Goal: Transaction & Acquisition: Purchase product/service

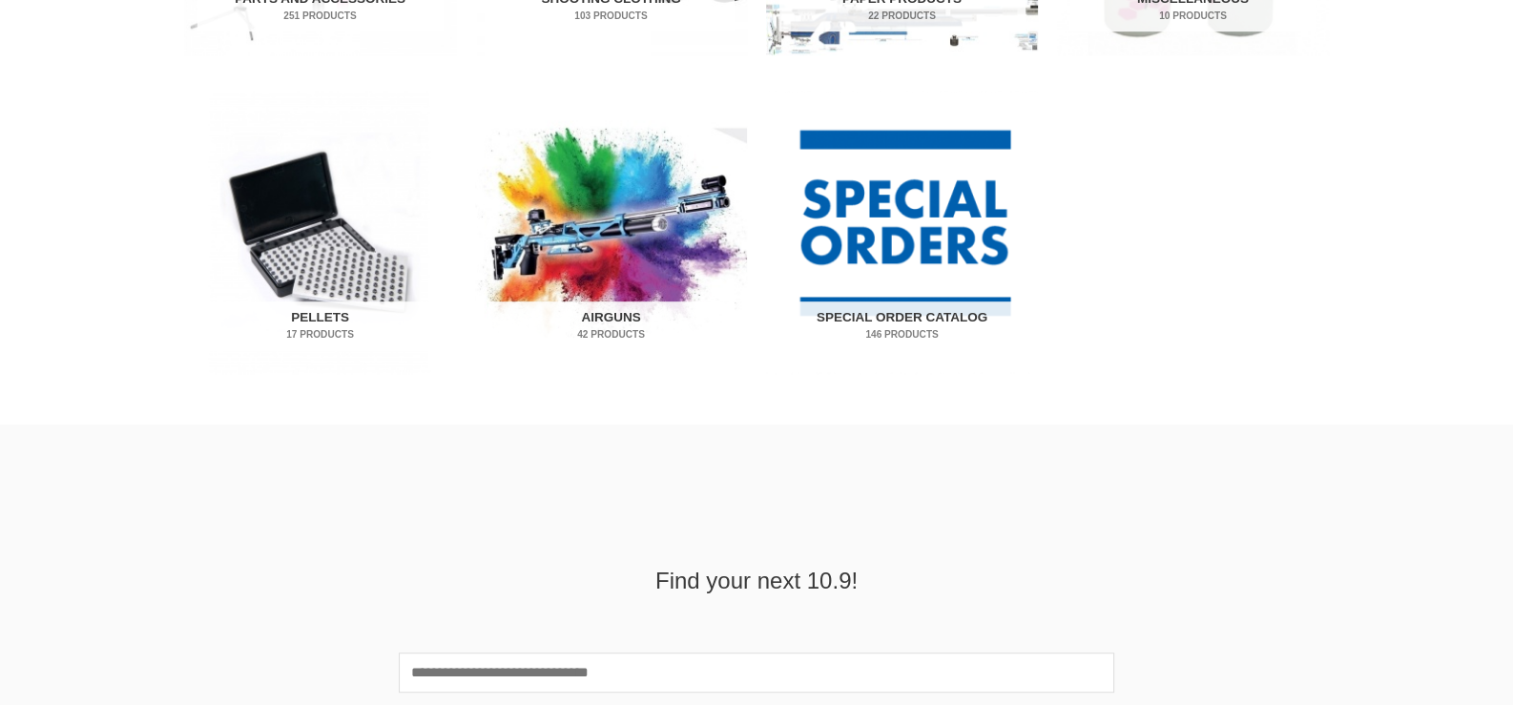
scroll to position [1086, 0]
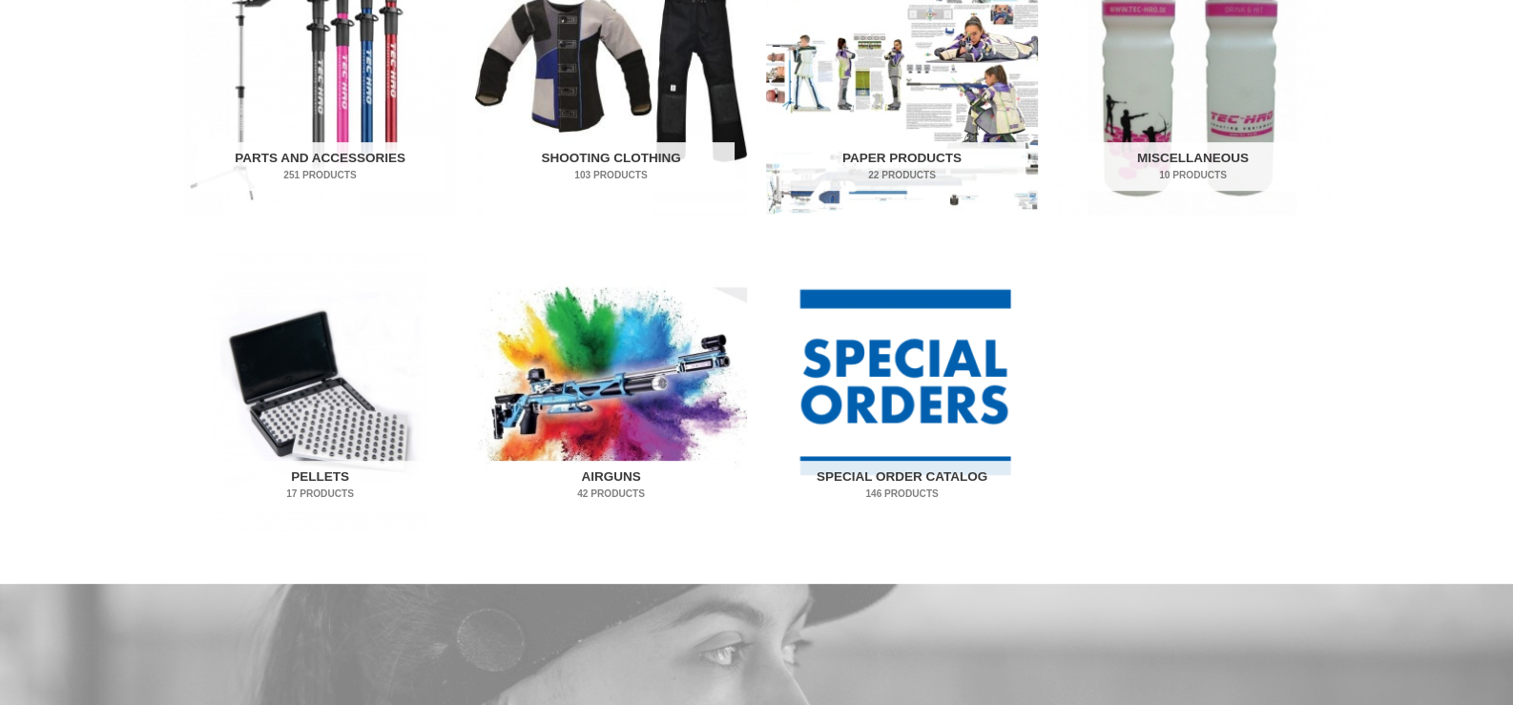
click at [613, 384] on img "Visit product category Airguns" at bounding box center [611, 391] width 272 height 283
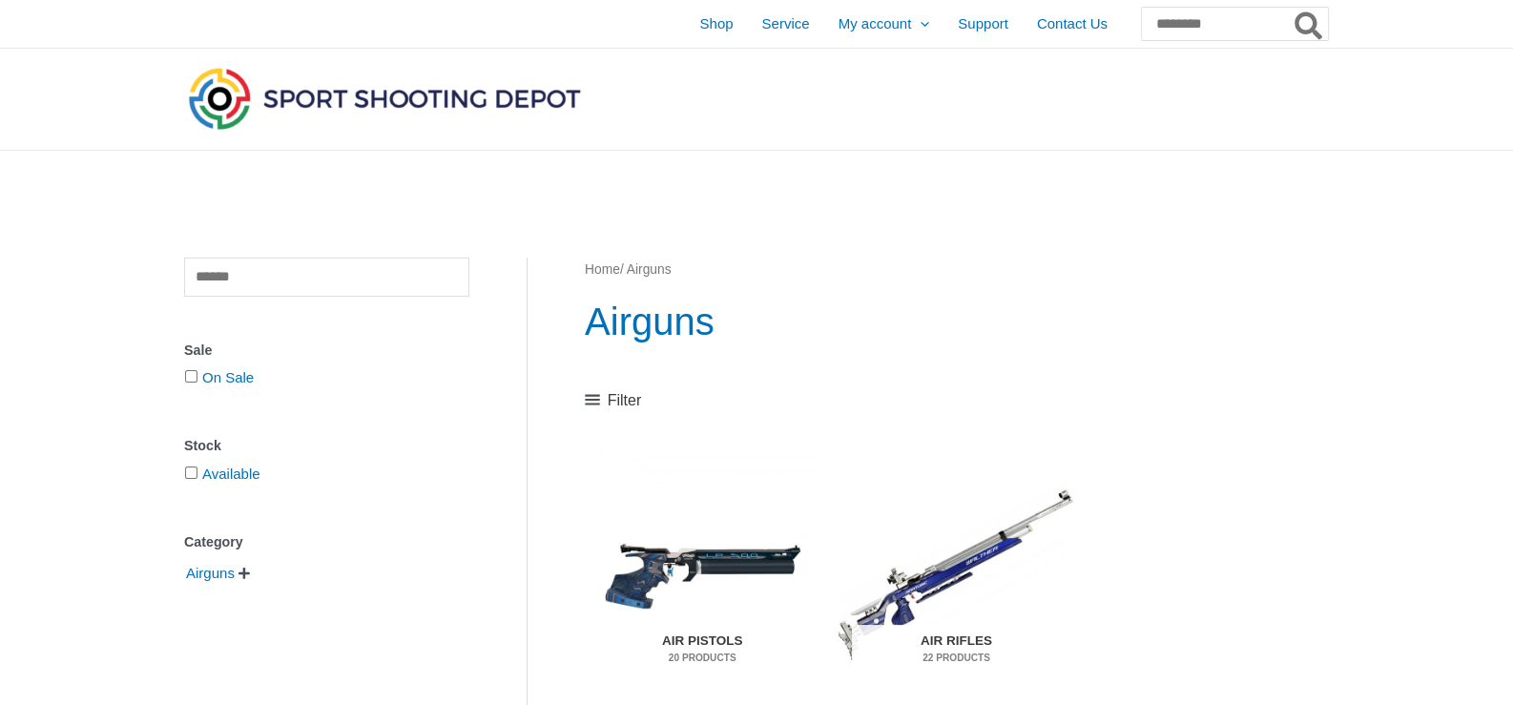
click at [742, 565] on img "Visit product category Air Pistols" at bounding box center [702, 574] width 235 height 246
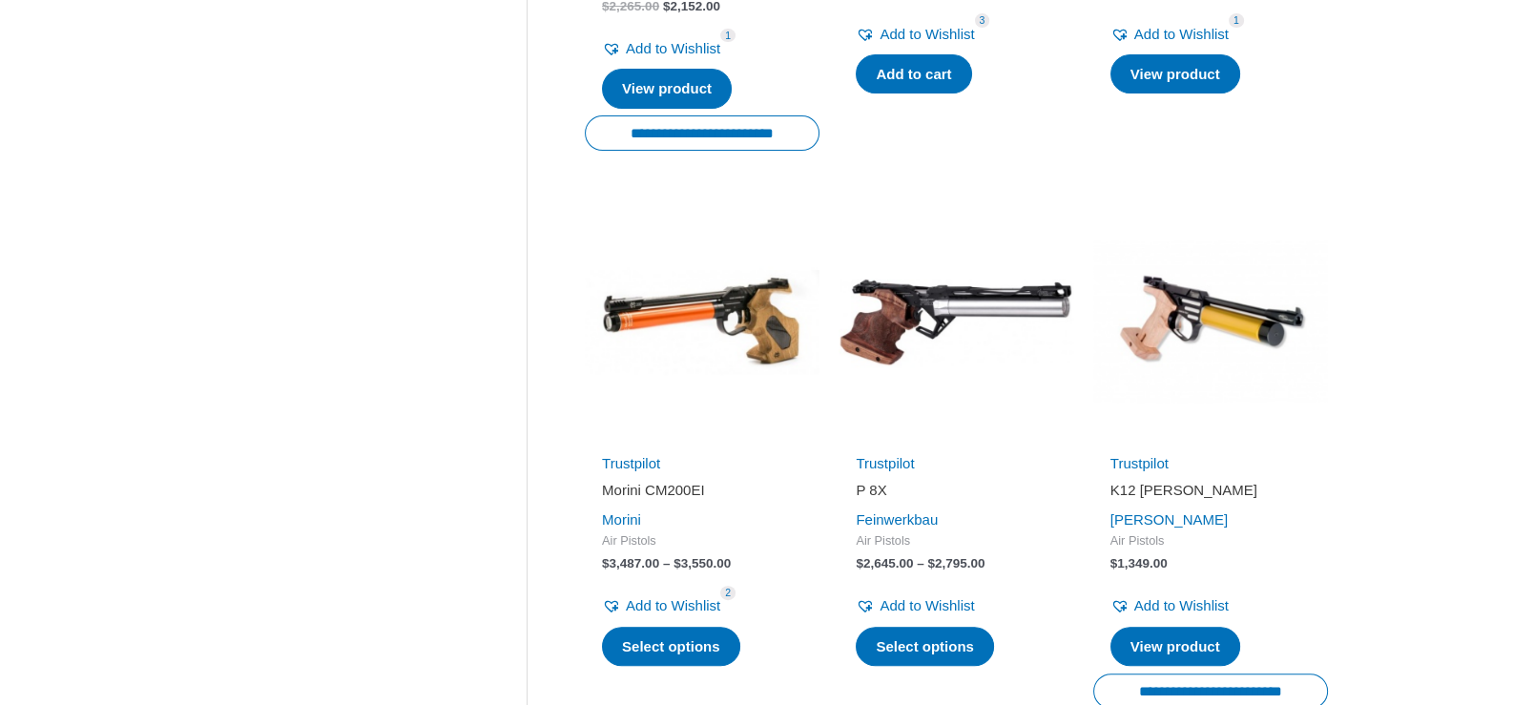
scroll to position [953, 0]
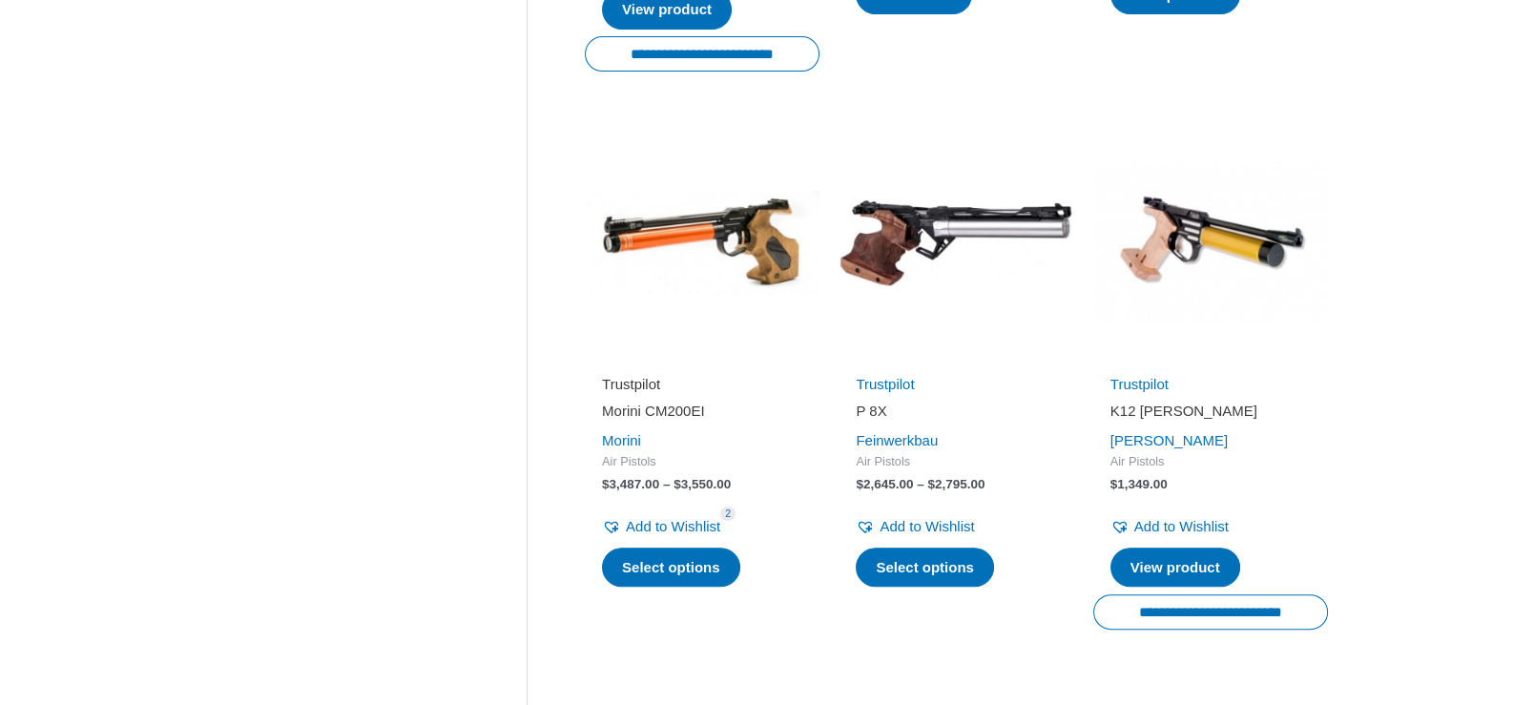
click at [654, 376] on link "Trustpilot" at bounding box center [631, 384] width 58 height 16
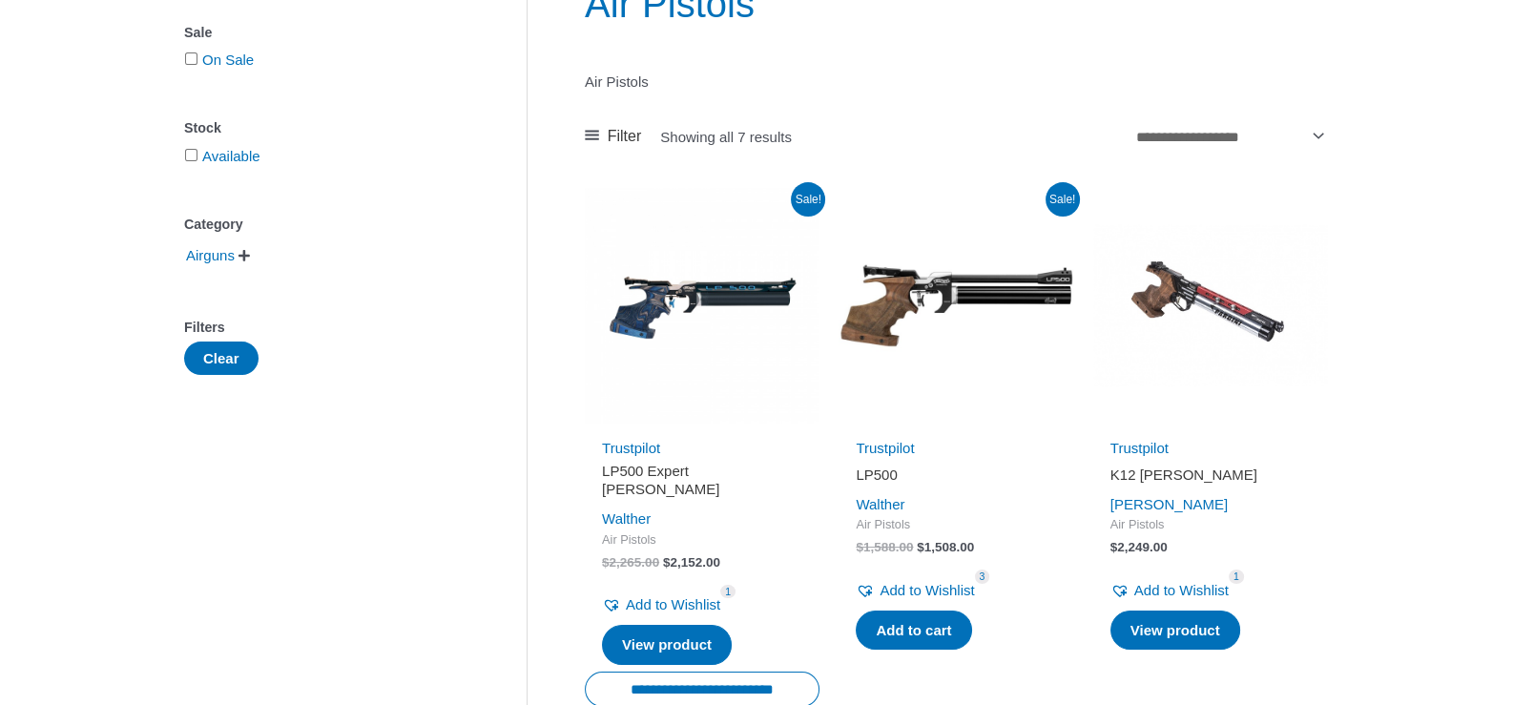
scroll to position [0, 0]
